Goal: Information Seeking & Learning: Learn about a topic

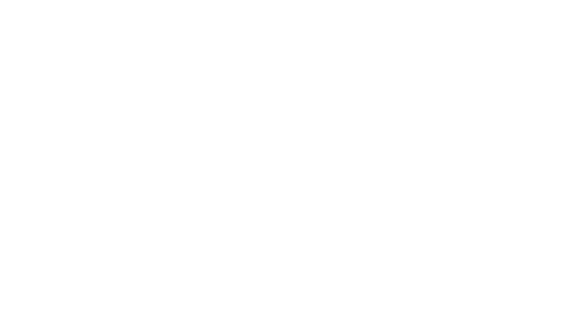
click at [392, 2] on html at bounding box center [290, 1] width 580 height 2
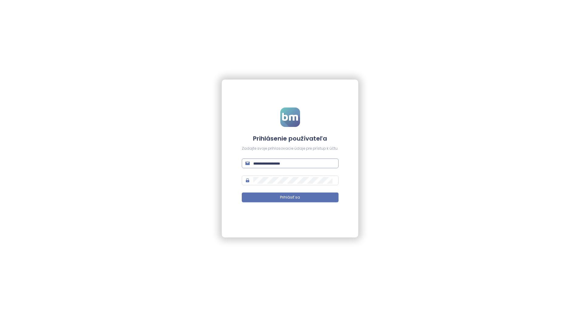
click at [267, 163] on input "text" at bounding box center [294, 163] width 82 height 7
paste input "**********"
type input "**********"
click at [242, 192] on button "Prihlásiť sa" at bounding box center [290, 197] width 97 height 10
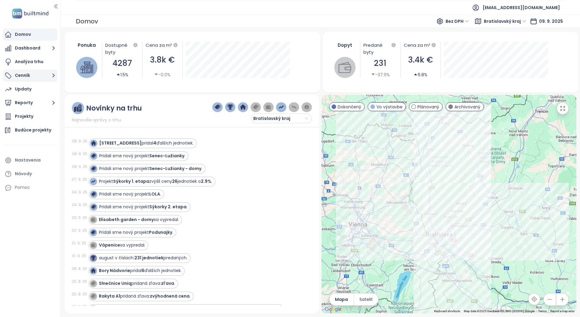
click at [28, 76] on button "Cenník" at bounding box center [30, 75] width 54 height 12
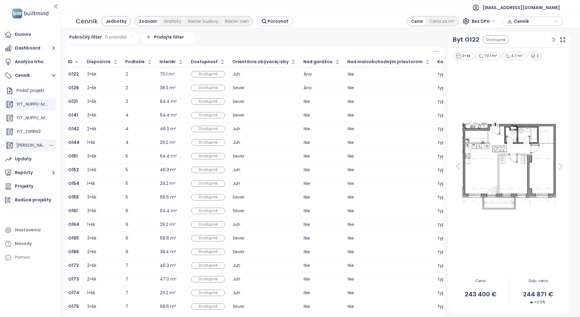
click at [34, 142] on span "[PERSON_NAME] JKL_1" at bounding box center [38, 145] width 45 height 6
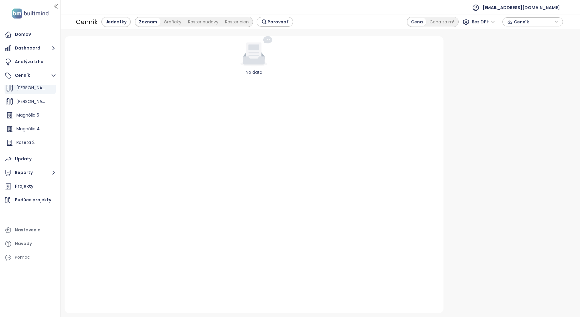
scroll to position [68, 0]
click at [40, 142] on span "Zwirn 2 HGN" at bounding box center [28, 145] width 25 height 6
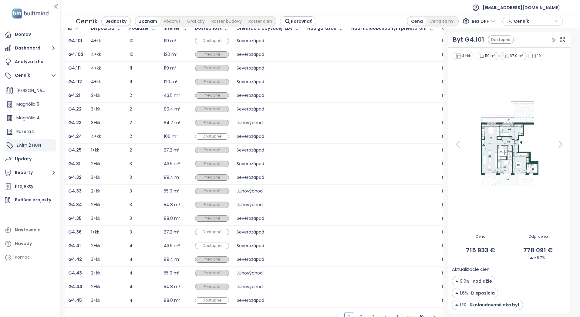
scroll to position [47, 0]
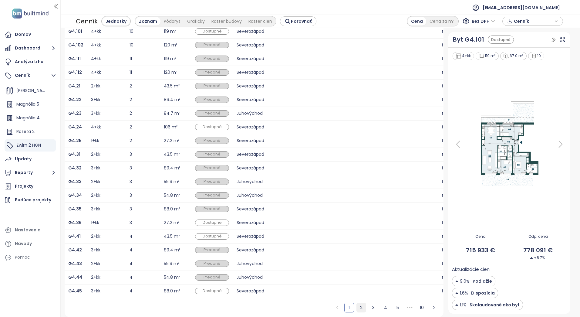
click at [358, 309] on link "2" at bounding box center [361, 307] width 9 height 9
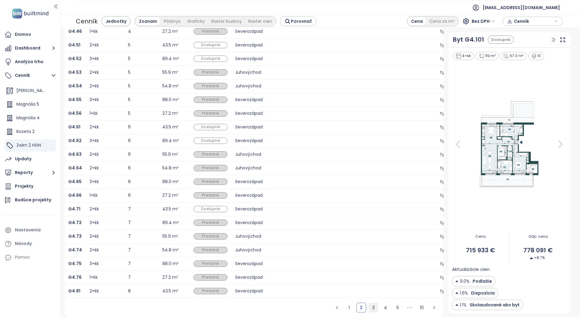
click at [369, 307] on link "3" at bounding box center [373, 307] width 9 height 9
click at [381, 307] on link "4" at bounding box center [385, 307] width 9 height 9
click at [393, 306] on link "6" at bounding box center [397, 307] width 9 height 9
click at [433, 307] on button "button" at bounding box center [434, 307] width 10 height 10
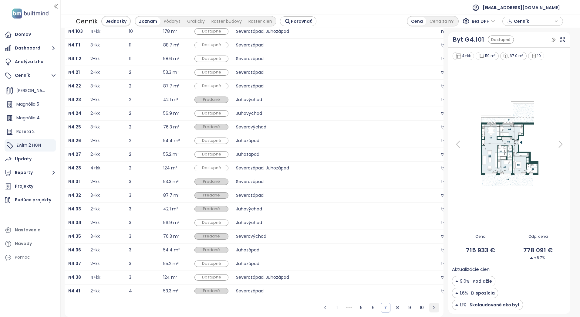
click at [429, 308] on button "button" at bounding box center [434, 307] width 10 height 10
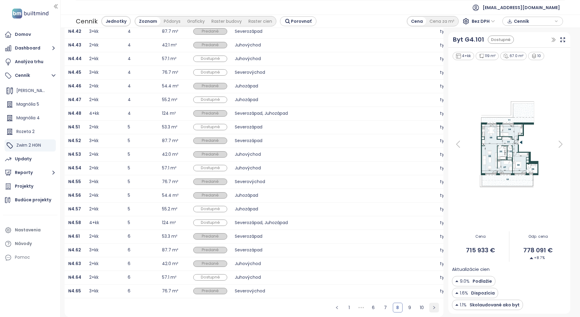
click at [429, 308] on button "button" at bounding box center [434, 307] width 10 height 10
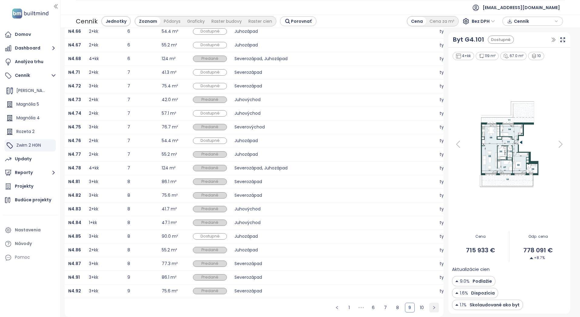
click at [429, 308] on button "button" at bounding box center [434, 307] width 10 height 10
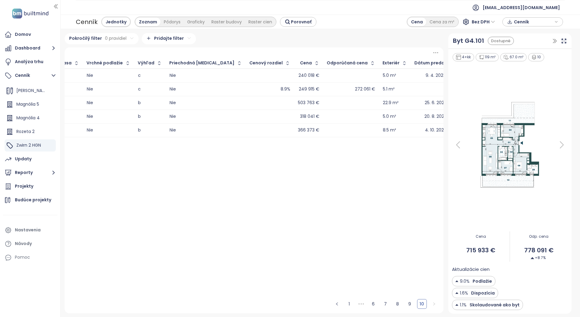
scroll to position [0, 0]
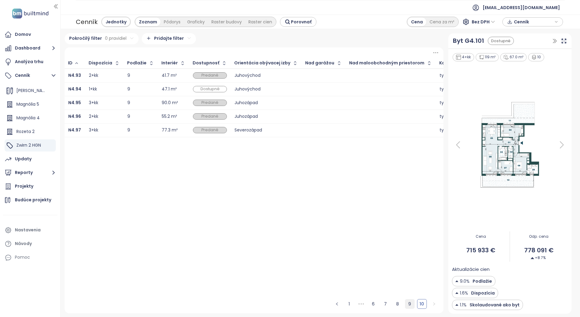
click at [411, 303] on link "9" at bounding box center [409, 303] width 9 height 9
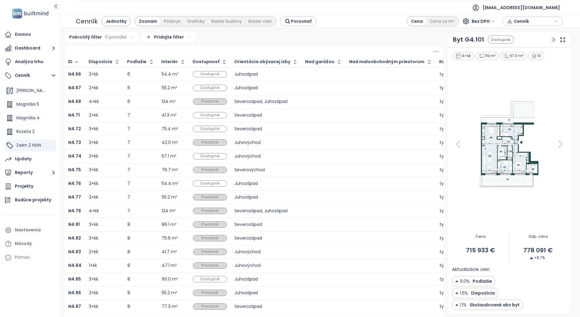
scroll to position [47, 0]
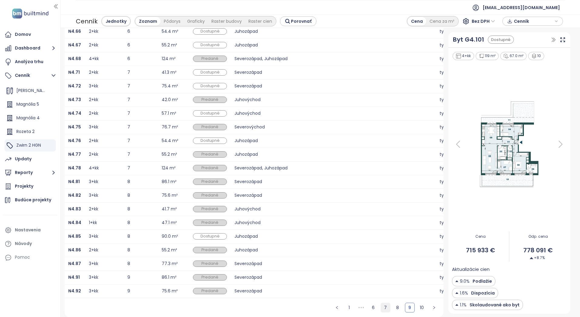
click at [381, 308] on link "7" at bounding box center [385, 307] width 9 height 9
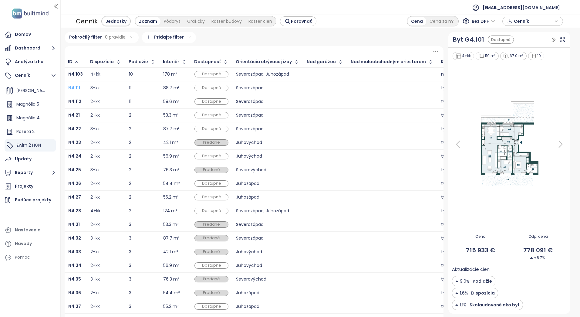
click at [74, 88] on b "N4.111" at bounding box center [74, 88] width 12 height 6
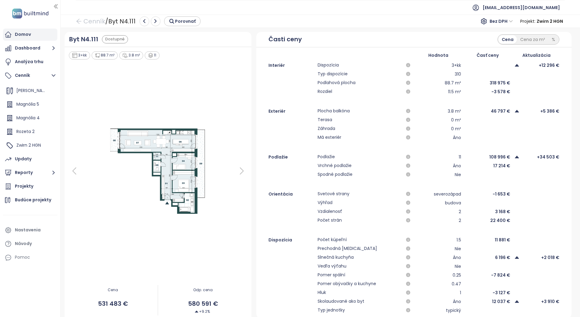
drag, startPoint x: 36, startPoint y: 32, endPoint x: 36, endPoint y: 39, distance: 6.7
click at [36, 32] on div "Domov" at bounding box center [30, 35] width 54 height 12
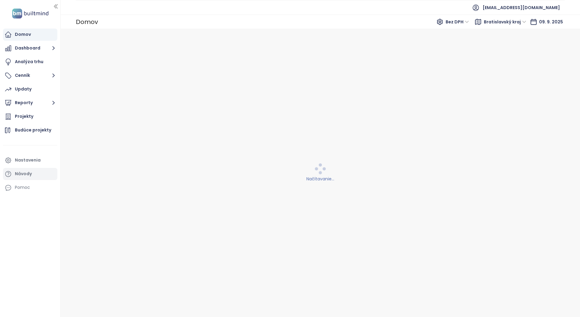
click at [44, 116] on div "Projekty" at bounding box center [30, 116] width 54 height 12
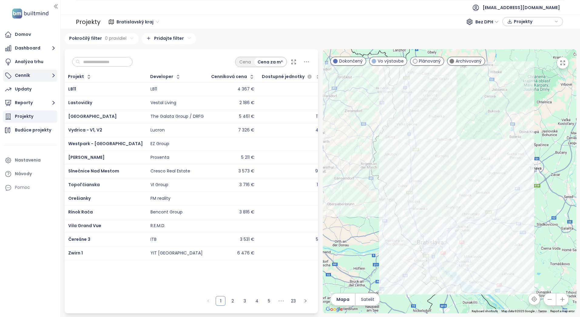
click at [47, 77] on button "Cenník" at bounding box center [30, 75] width 54 height 12
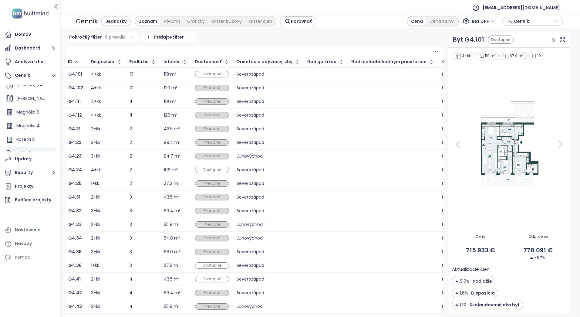
scroll to position [68, 0]
click at [33, 146] on span "Zwirn 2 HGN" at bounding box center [28, 145] width 25 height 6
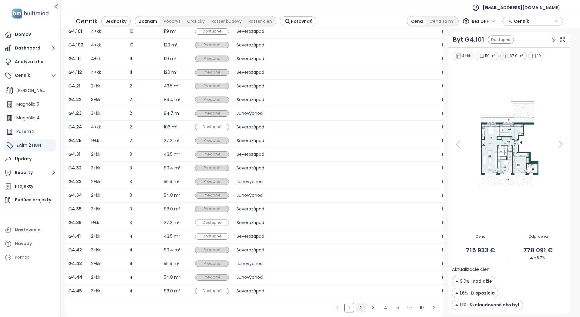
click at [357, 310] on link "2" at bounding box center [361, 307] width 9 height 9
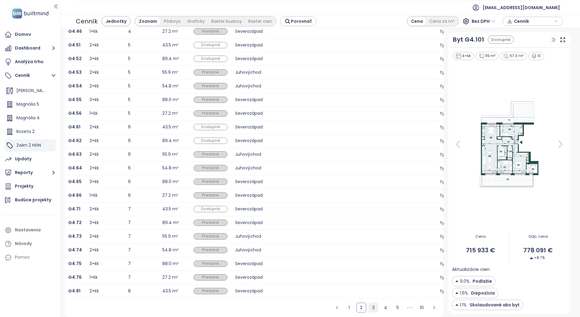
click at [371, 306] on link "3" at bounding box center [373, 307] width 9 height 9
click at [381, 308] on link "4" at bounding box center [385, 307] width 9 height 9
click at [393, 307] on link "6" at bounding box center [397, 307] width 9 height 9
click at [433, 306] on button "button" at bounding box center [434, 307] width 10 height 10
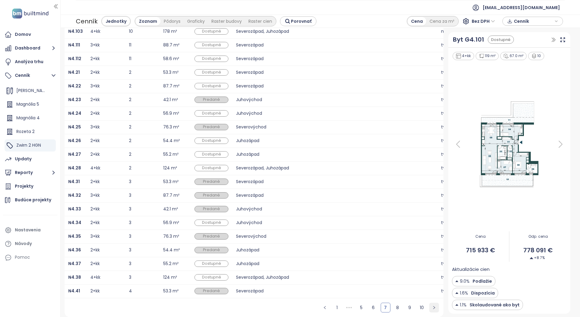
click at [433, 306] on button "button" at bounding box center [434, 307] width 10 height 10
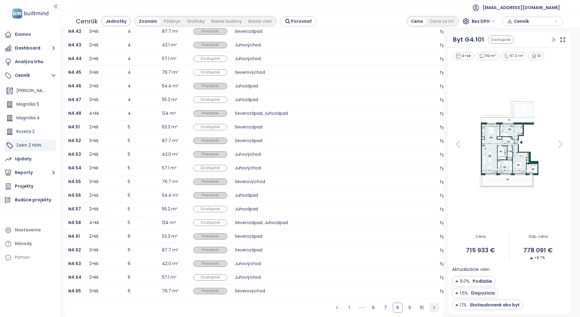
click at [433, 306] on button "button" at bounding box center [434, 307] width 10 height 10
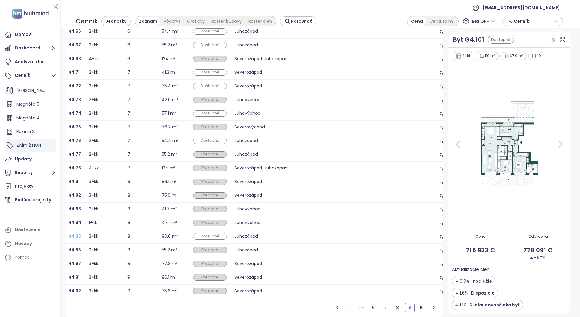
click at [76, 233] on b "N4.85" at bounding box center [74, 236] width 13 height 6
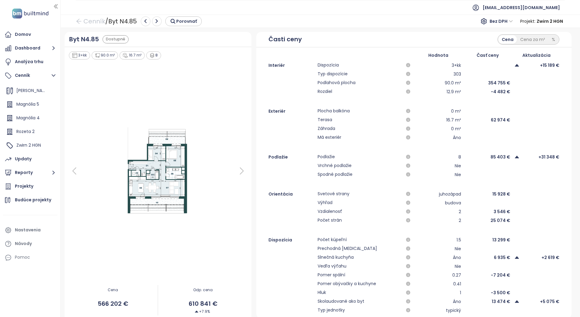
scroll to position [101, 0]
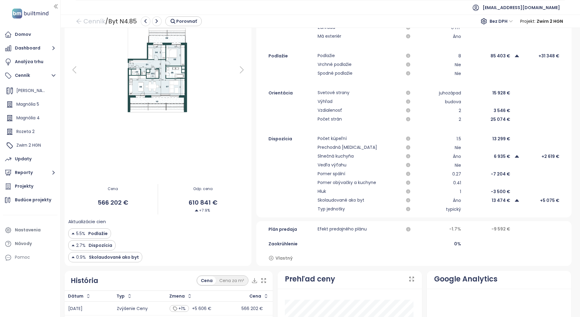
click at [211, 140] on div at bounding box center [158, 69] width 180 height 221
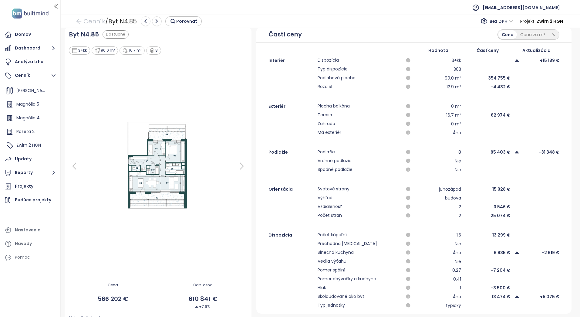
scroll to position [0, 0]
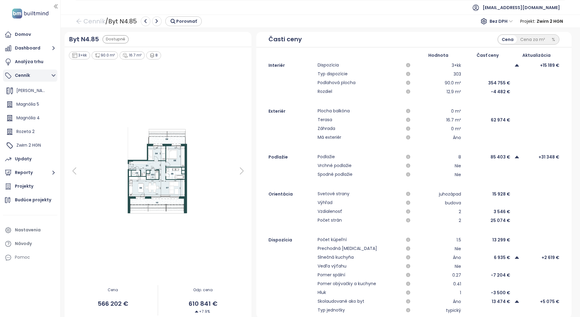
click at [38, 75] on button "Cenník" at bounding box center [30, 75] width 54 height 12
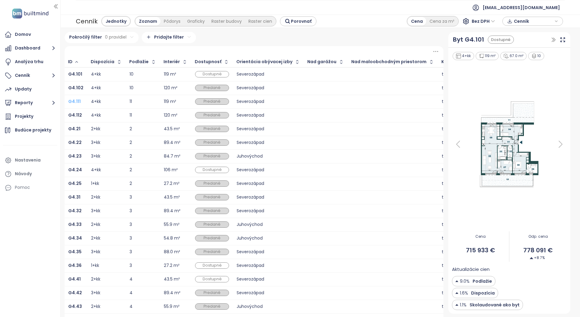
click at [79, 100] on b "G4.111" at bounding box center [74, 101] width 12 height 6
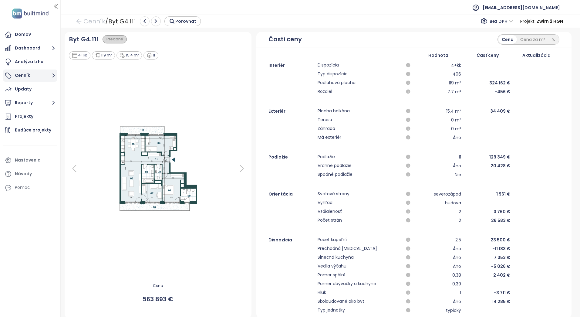
click at [36, 78] on button "Cenník" at bounding box center [30, 75] width 54 height 12
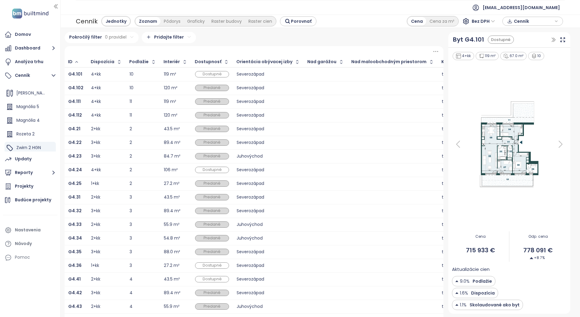
scroll to position [68, 0]
click at [40, 147] on span "Zwirn 2 HGN" at bounding box center [28, 145] width 25 height 6
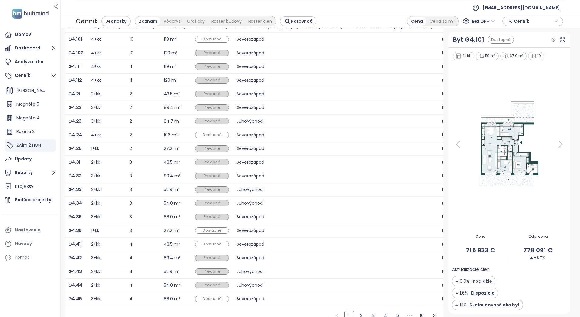
scroll to position [47, 0]
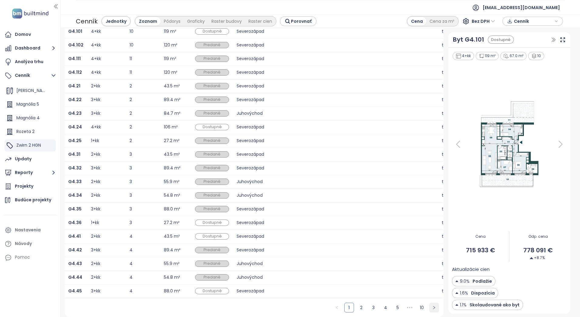
click at [432, 308] on icon "right" at bounding box center [434, 307] width 4 height 4
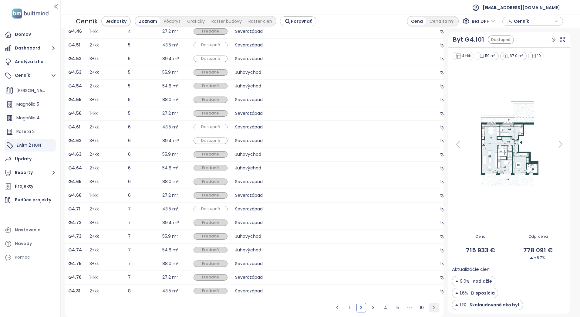
click at [432, 308] on icon "right" at bounding box center [434, 307] width 4 height 4
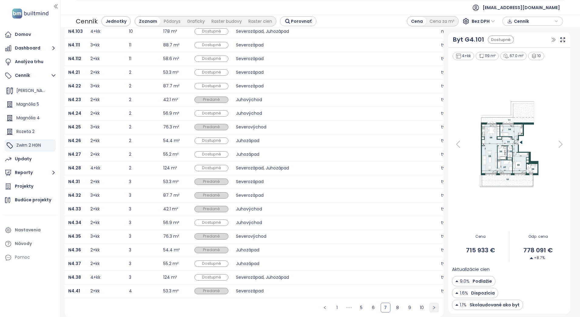
click at [432, 308] on icon "right" at bounding box center [434, 307] width 4 height 4
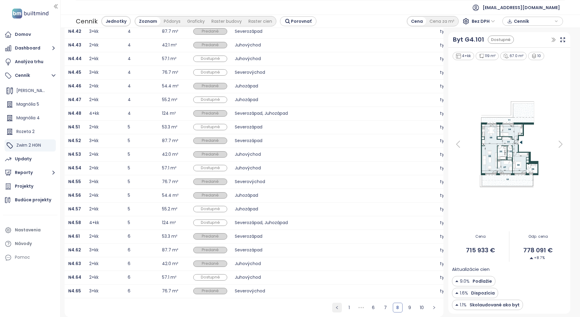
click at [335, 309] on button "button" at bounding box center [337, 307] width 10 height 10
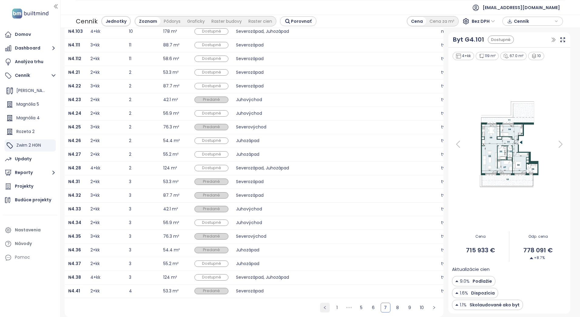
click at [335, 309] on link "1" at bounding box center [336, 307] width 9 height 9
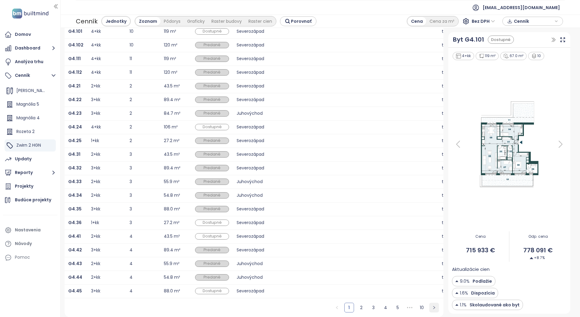
click at [432, 309] on icon "right" at bounding box center [434, 307] width 4 height 4
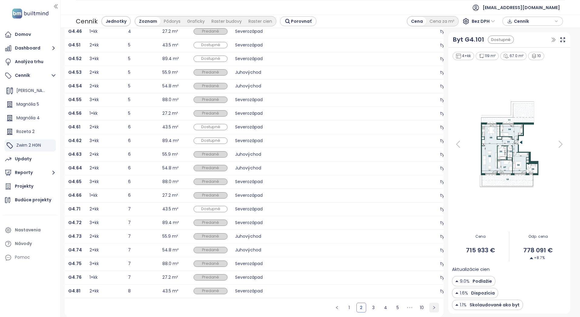
click at [432, 309] on icon "right" at bounding box center [434, 307] width 4 height 4
click at [429, 307] on button "button" at bounding box center [434, 307] width 10 height 10
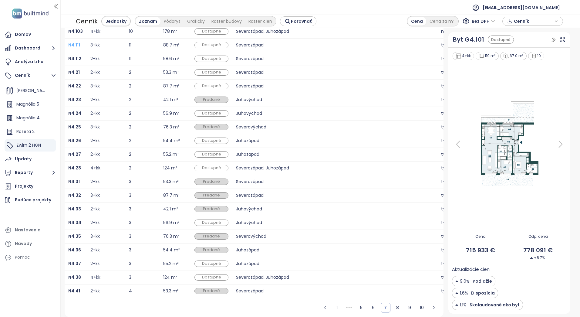
click at [71, 42] on b "N4.111" at bounding box center [74, 45] width 12 height 6
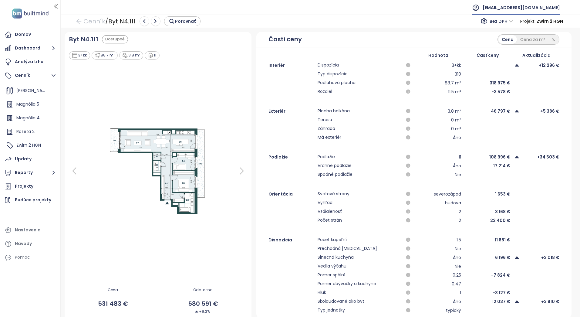
click at [544, 5] on span "[EMAIL_ADDRESS][DOMAIN_NAME]" at bounding box center [521, 7] width 77 height 15
